Goal: Information Seeking & Learning: Learn about a topic

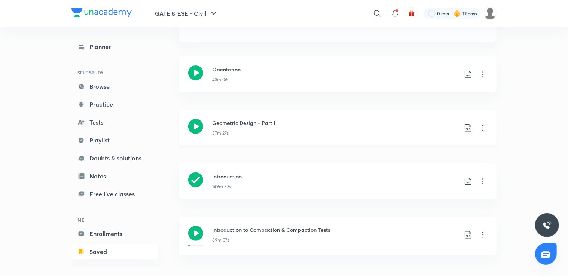
scroll to position [71, 0]
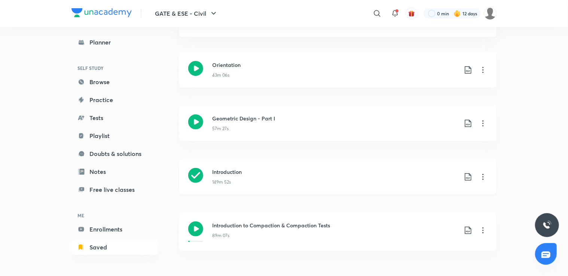
click at [485, 176] on icon at bounding box center [482, 176] width 9 height 9
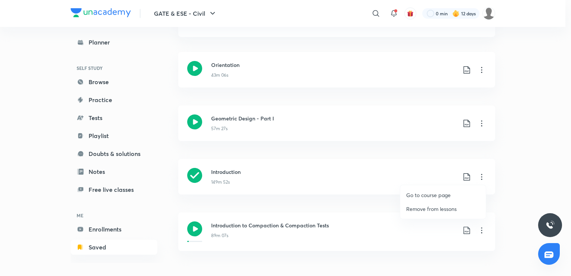
click at [420, 197] on p "Go to course page" at bounding box center [428, 195] width 45 height 8
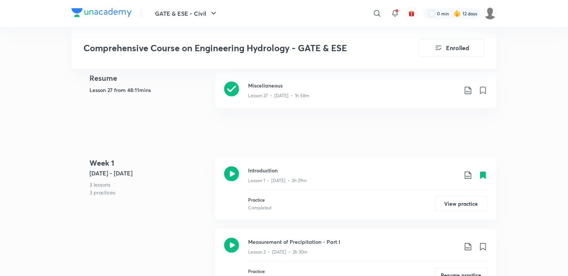
scroll to position [366, 0]
click at [369, 97] on div "Lesson 27 • Mar 25 • 1h 58m" at bounding box center [352, 95] width 209 height 10
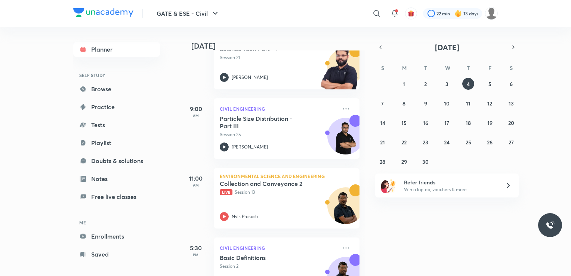
scroll to position [136, 0]
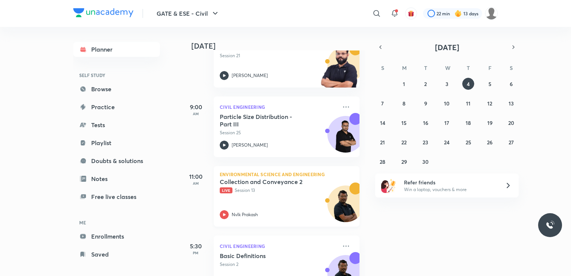
click at [282, 201] on div "Collection and Conveyance 2 Live Session 13 Nvlk Prakash" at bounding box center [278, 198] width 117 height 41
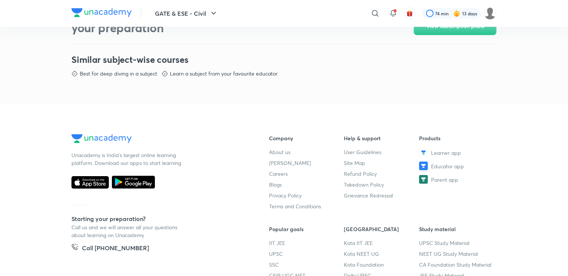
scroll to position [375, 0]
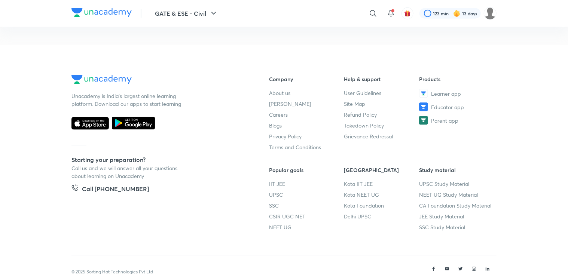
scroll to position [446, 0]
